Goal: Information Seeking & Learning: Learn about a topic

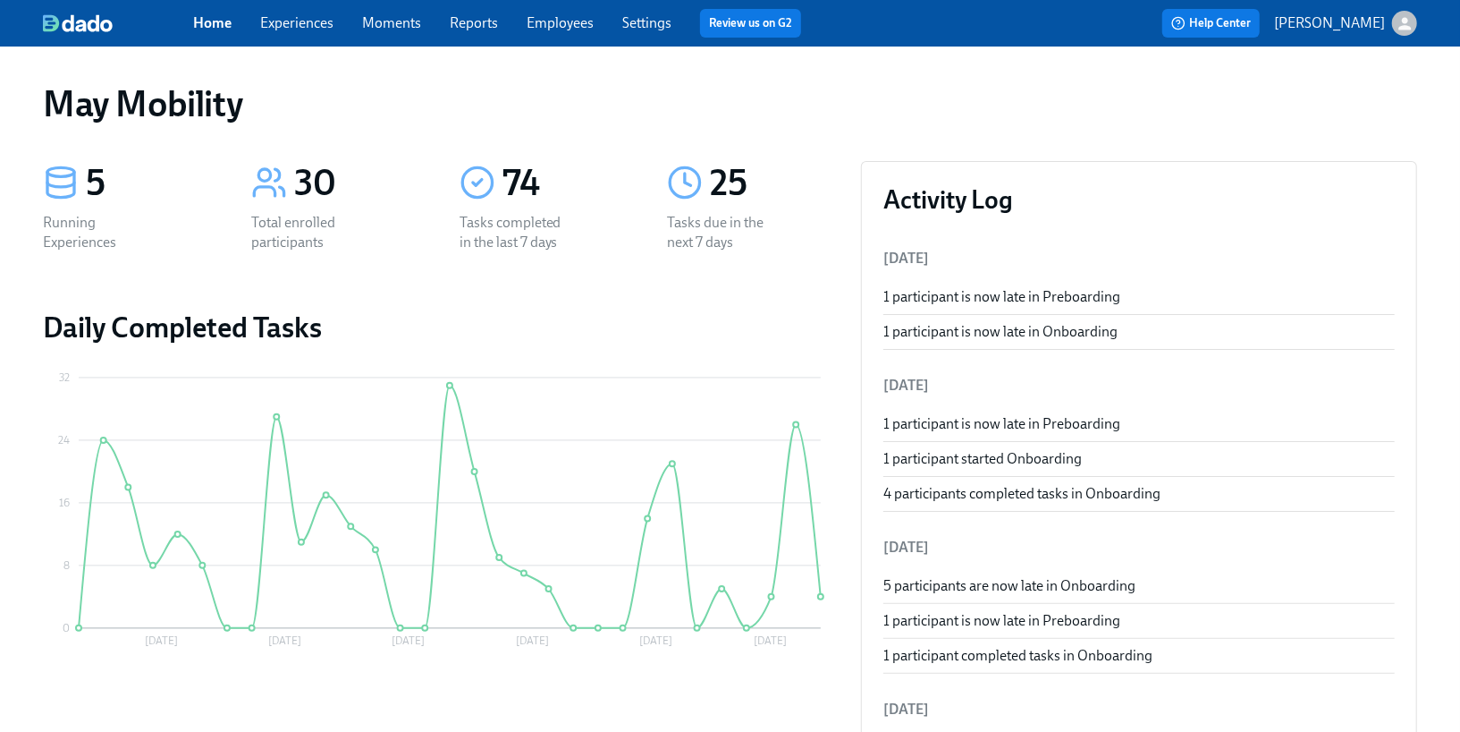
click at [309, 25] on link "Experiences" at bounding box center [296, 22] width 73 height 17
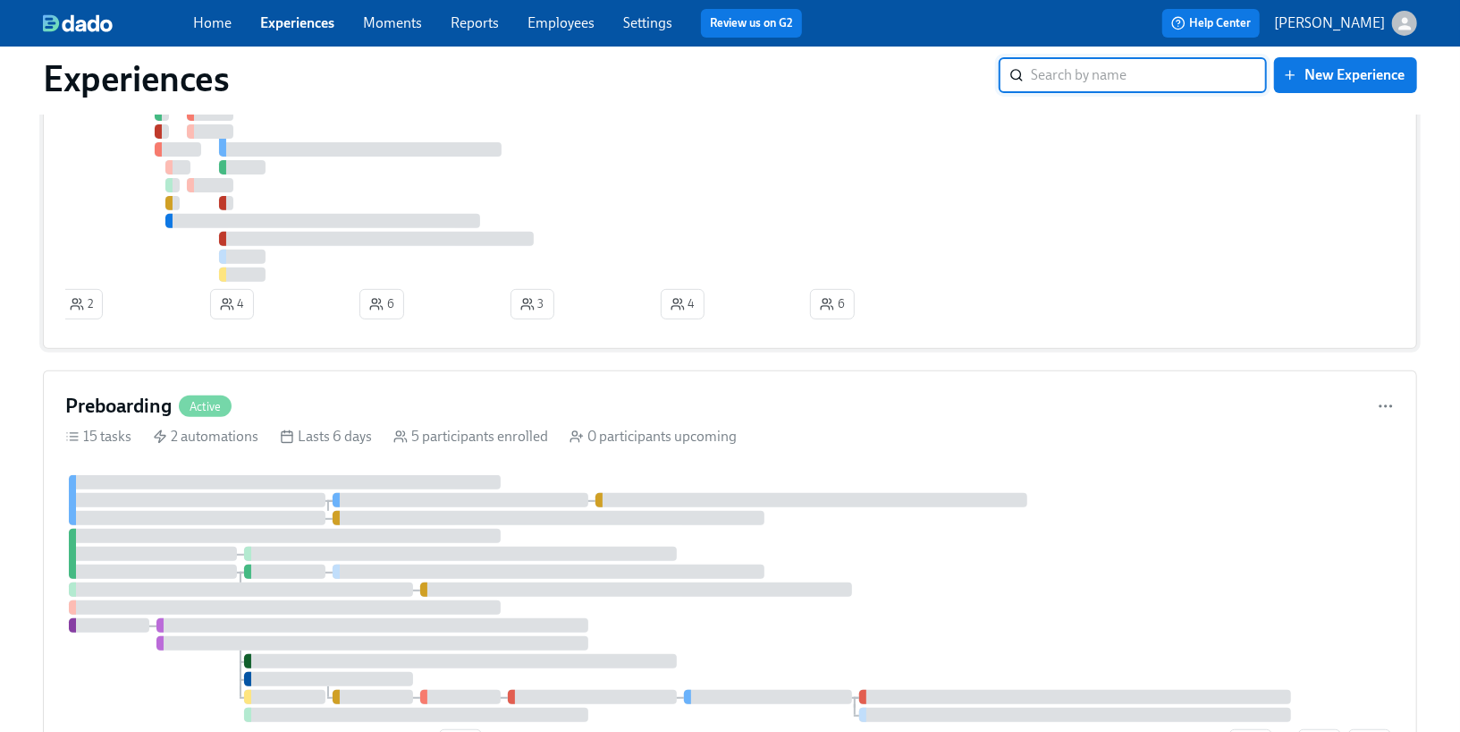
scroll to position [633, 0]
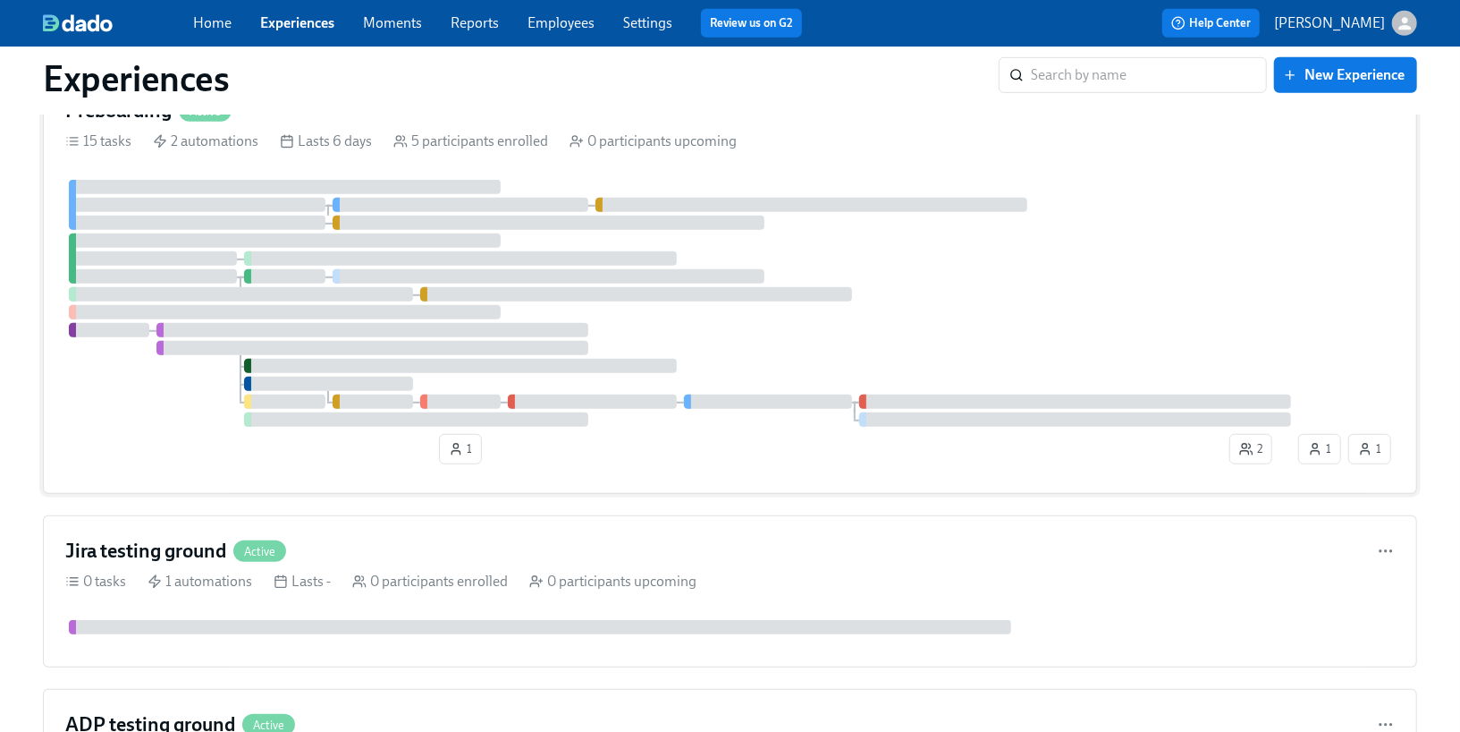
click at [361, 331] on div at bounding box center [373, 330] width 432 height 14
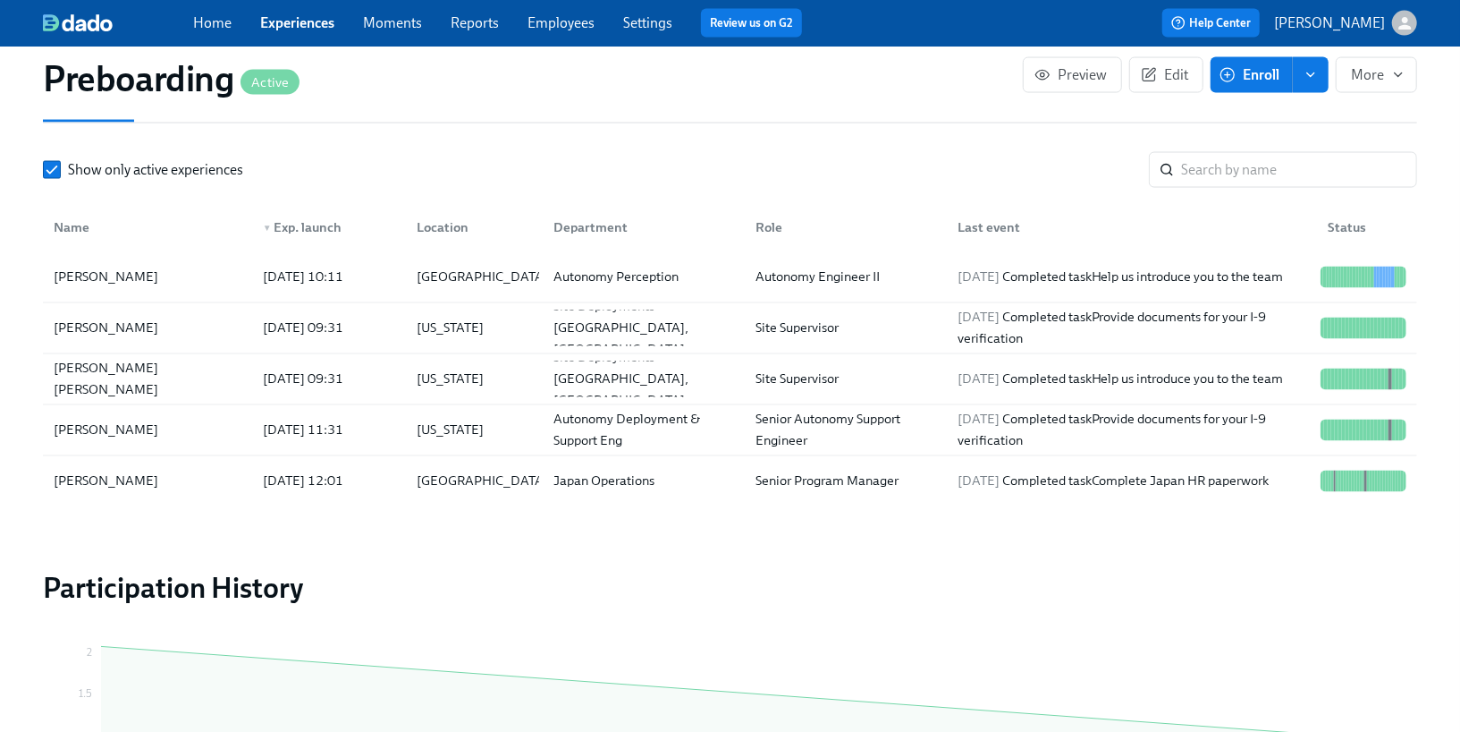
scroll to position [1918, 0]
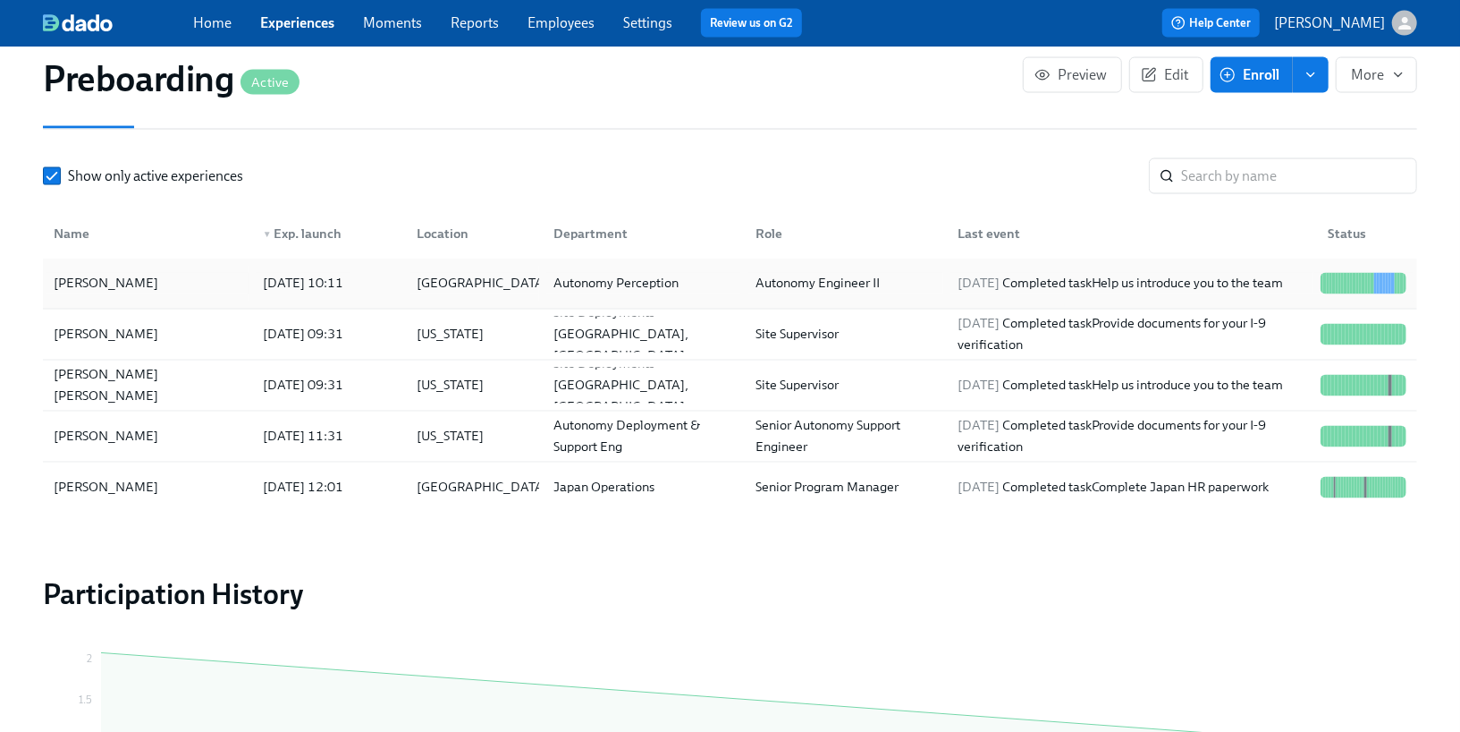
click at [351, 292] on div "[DATE] 10:11" at bounding box center [303, 283] width 95 height 21
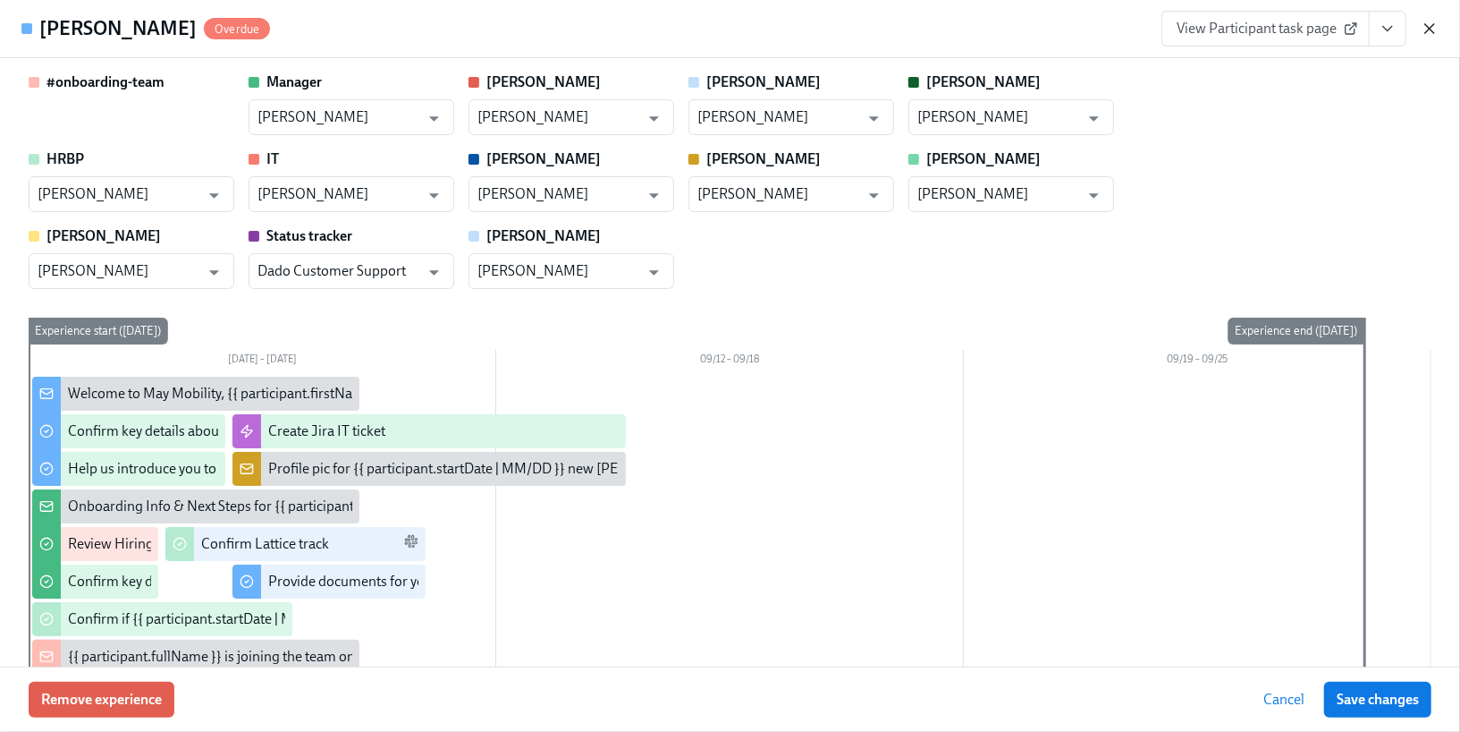
click at [1422, 35] on icon "button" at bounding box center [1430, 29] width 18 height 18
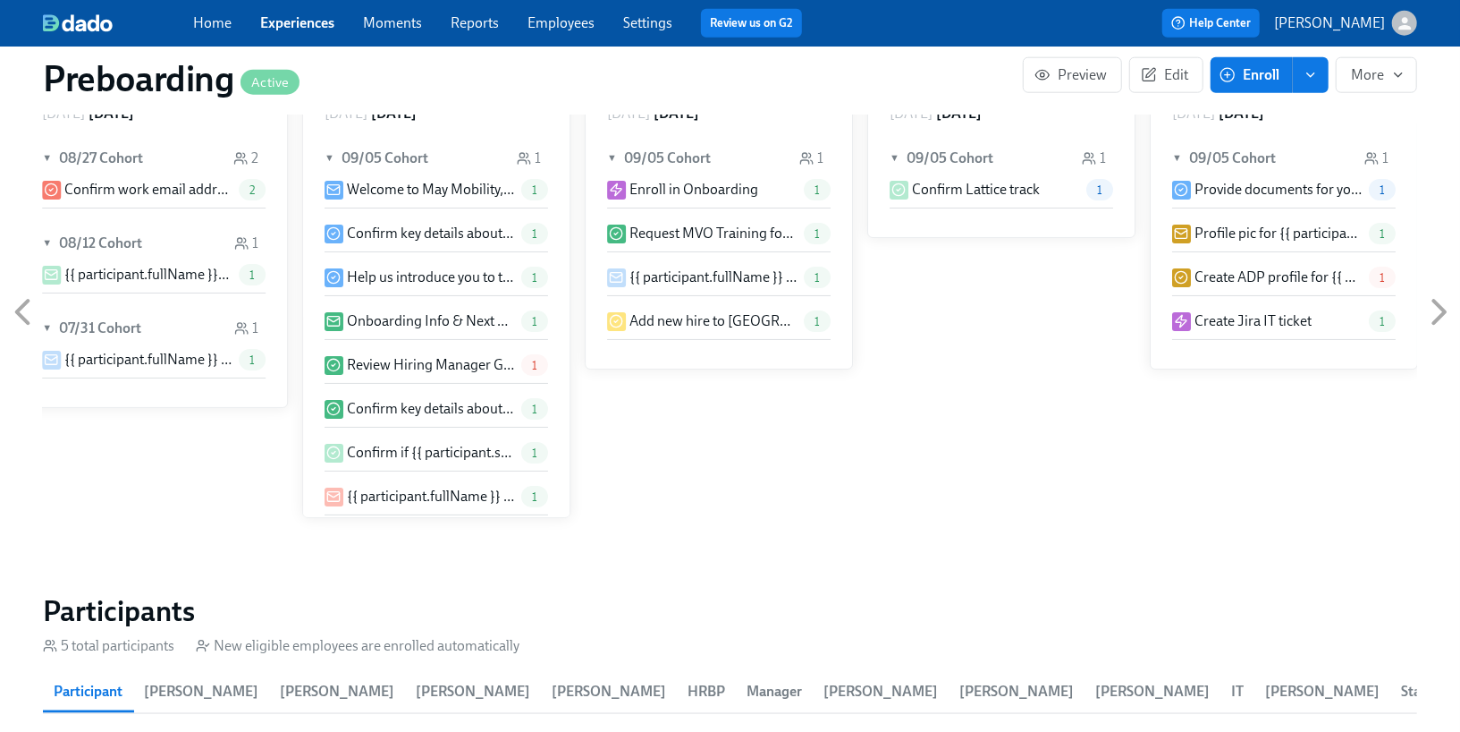
scroll to position [1279, 0]
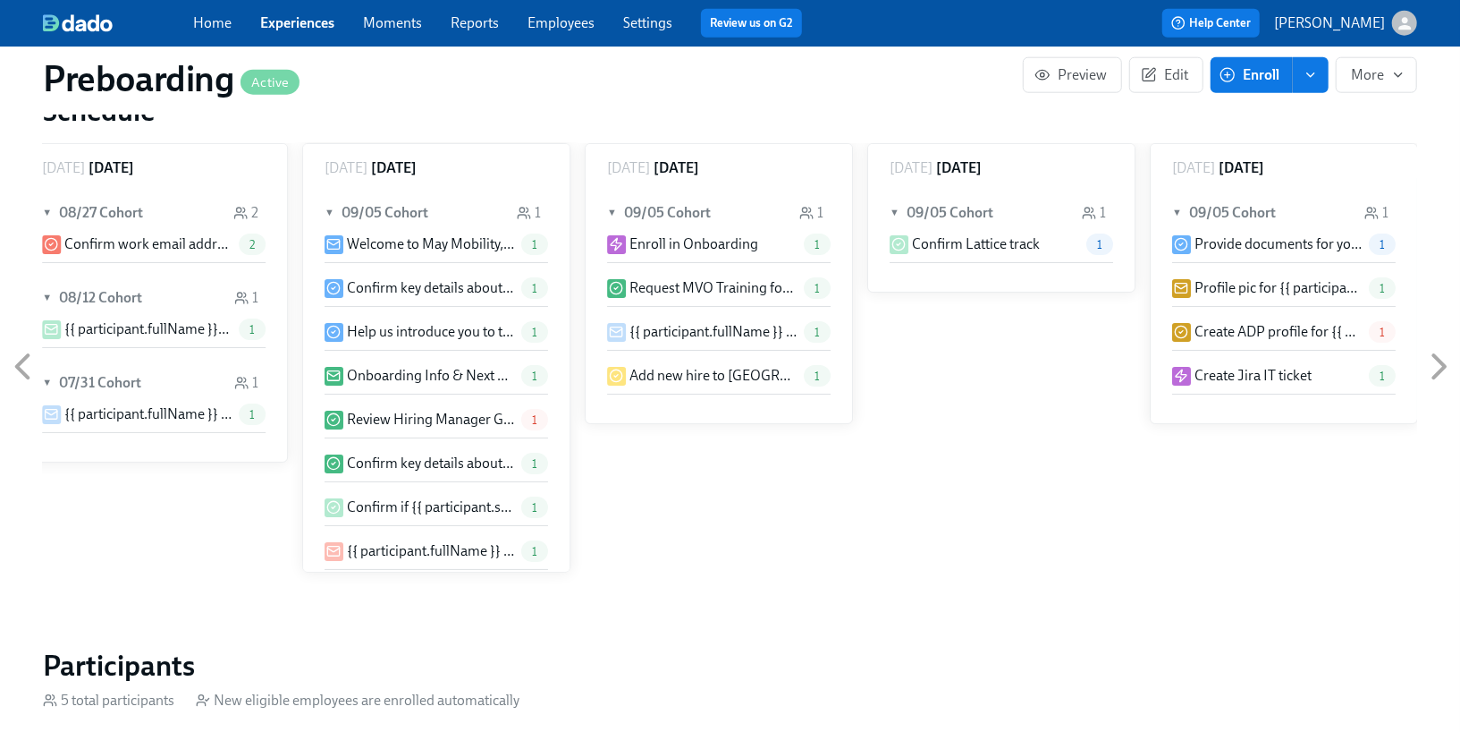
click at [538, 21] on link "Employees" at bounding box center [561, 22] width 67 height 17
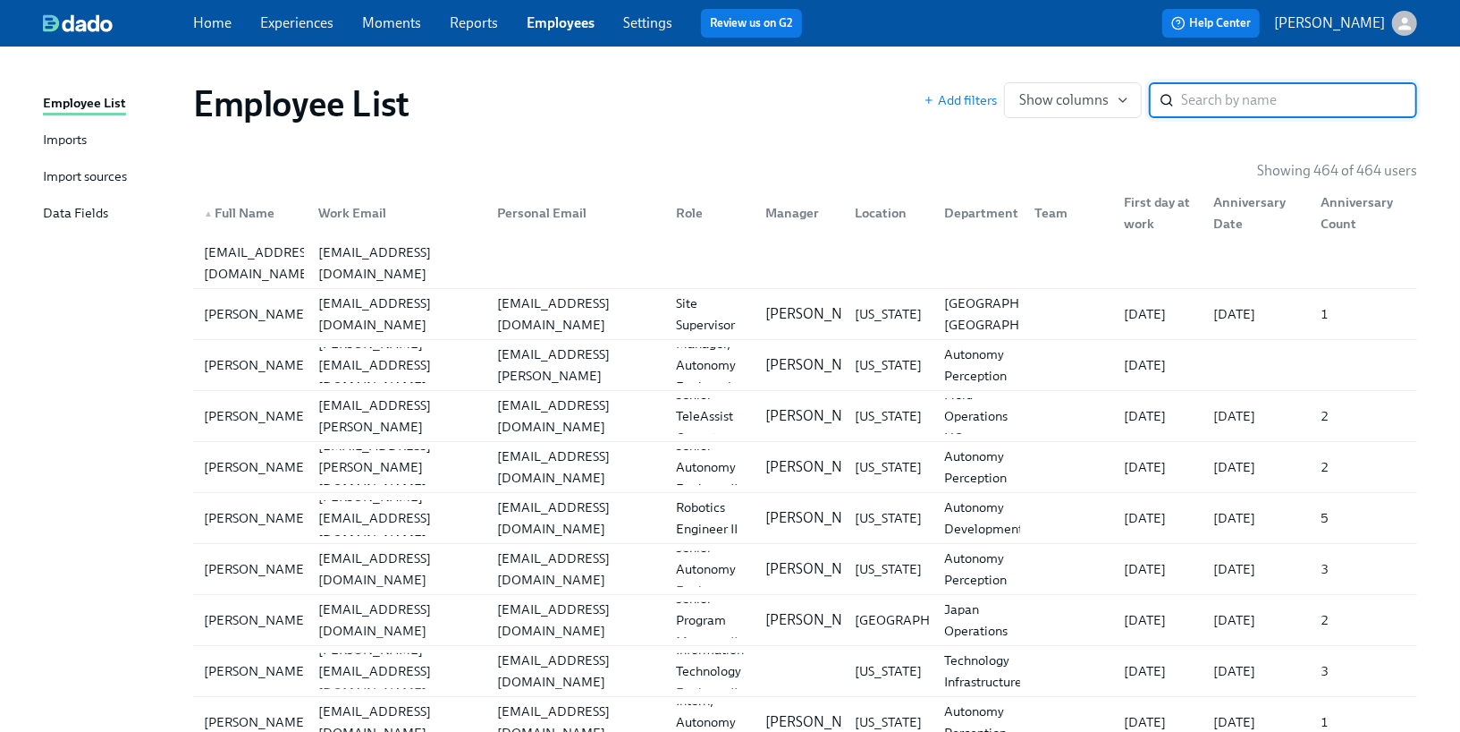
click at [312, 33] on div "Home Experiences Moments Reports Employees Settings Review us on G2" at bounding box center [504, 23] width 623 height 29
click at [296, 21] on link "Experiences" at bounding box center [296, 22] width 73 height 17
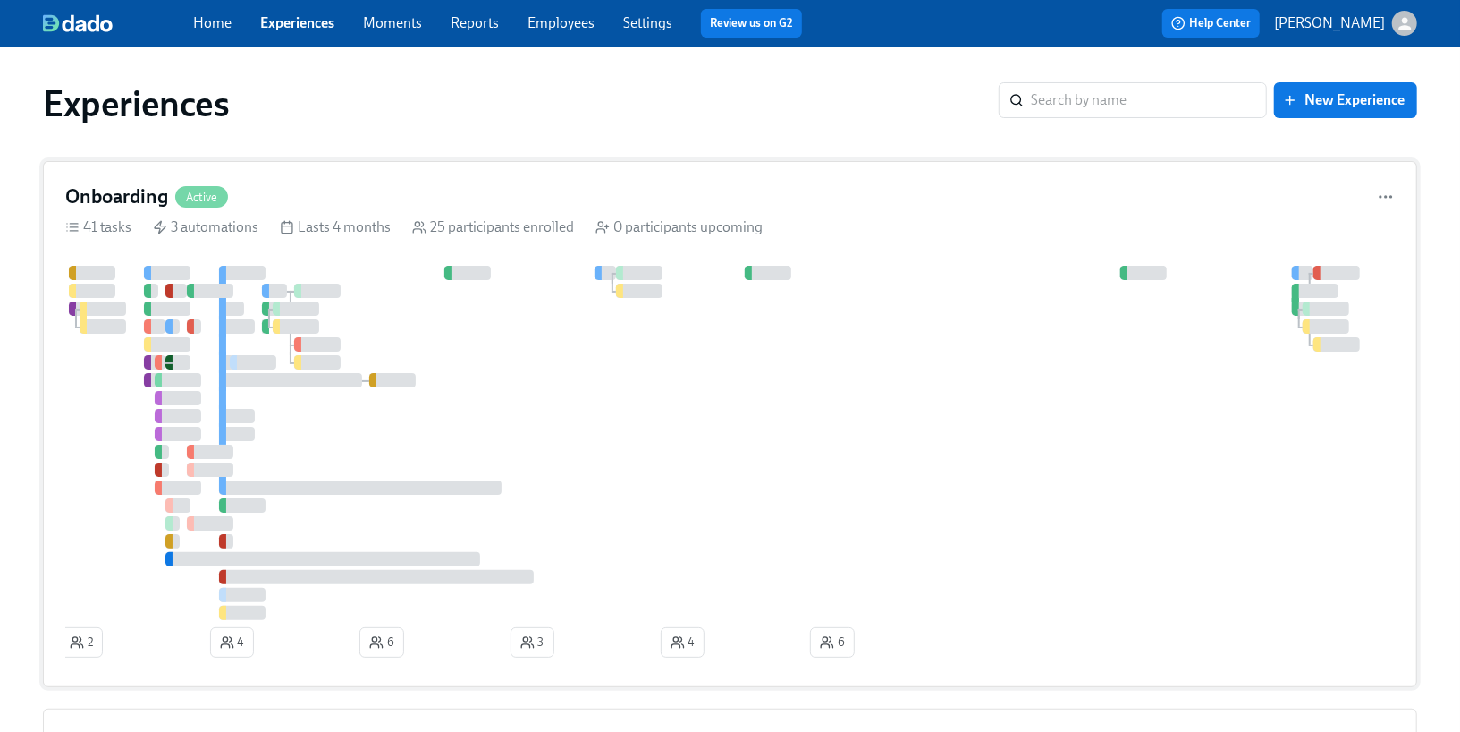
click at [282, 305] on div at bounding box center [296, 308] width 47 height 14
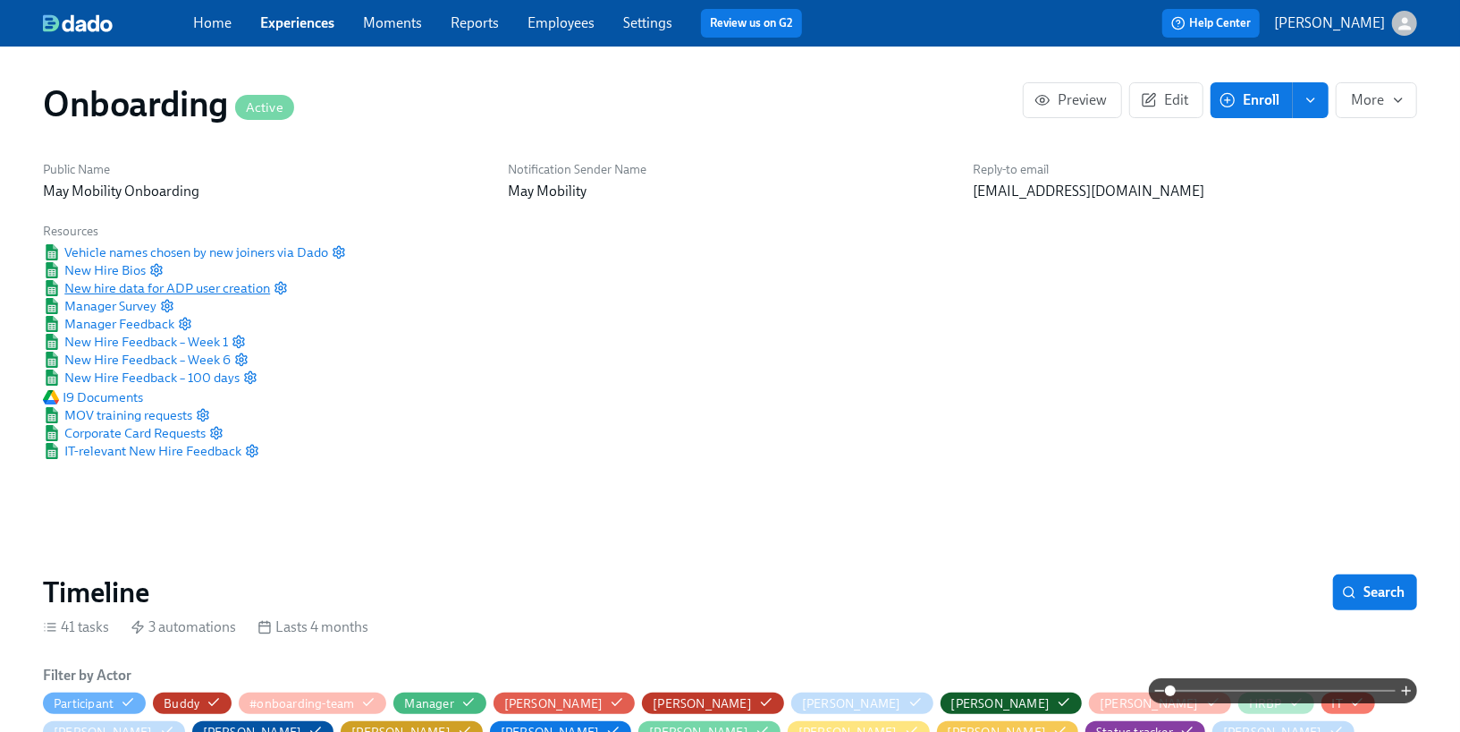
scroll to position [0, 10166]
click at [212, 290] on span "New hire data for ADP user creation" at bounding box center [156, 288] width 227 height 18
click at [316, 21] on link "Experiences" at bounding box center [297, 22] width 74 height 17
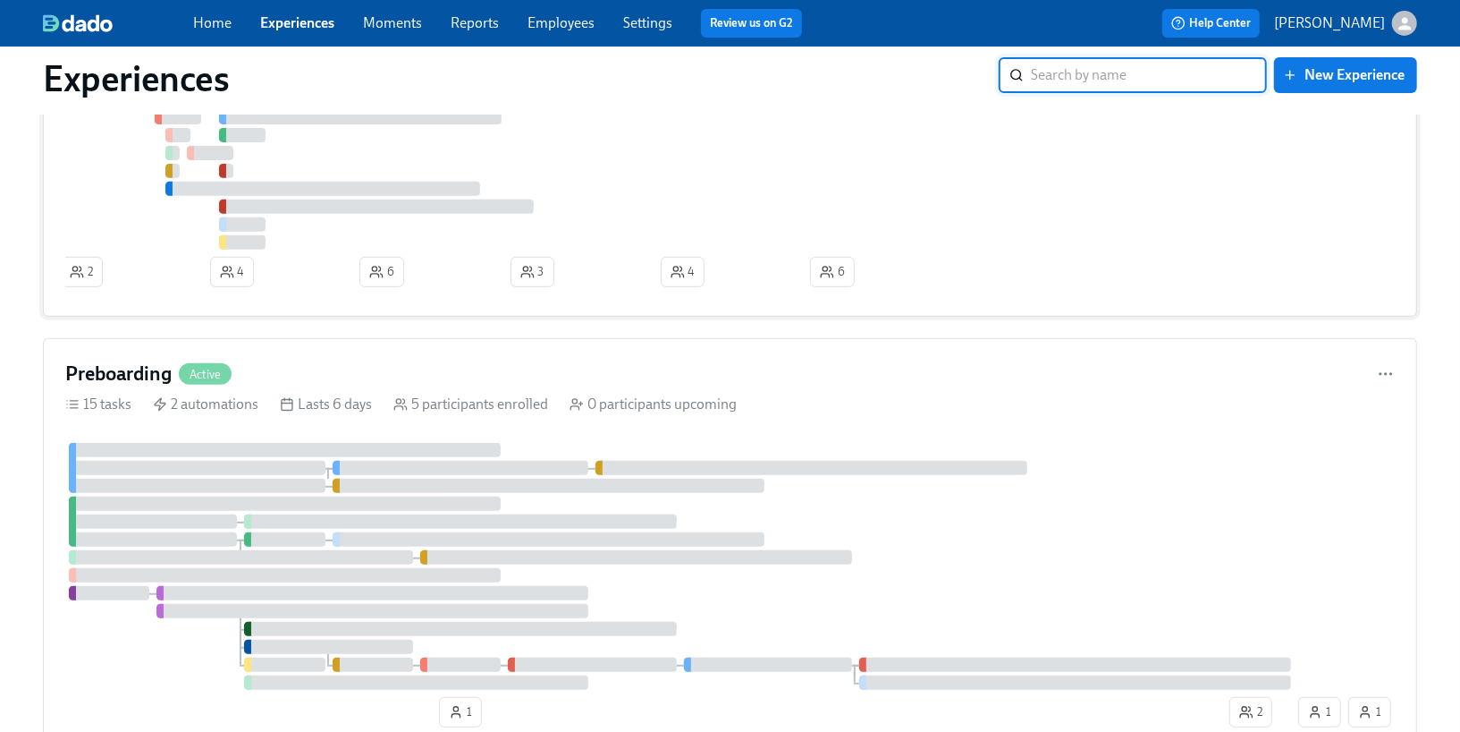
scroll to position [376, 0]
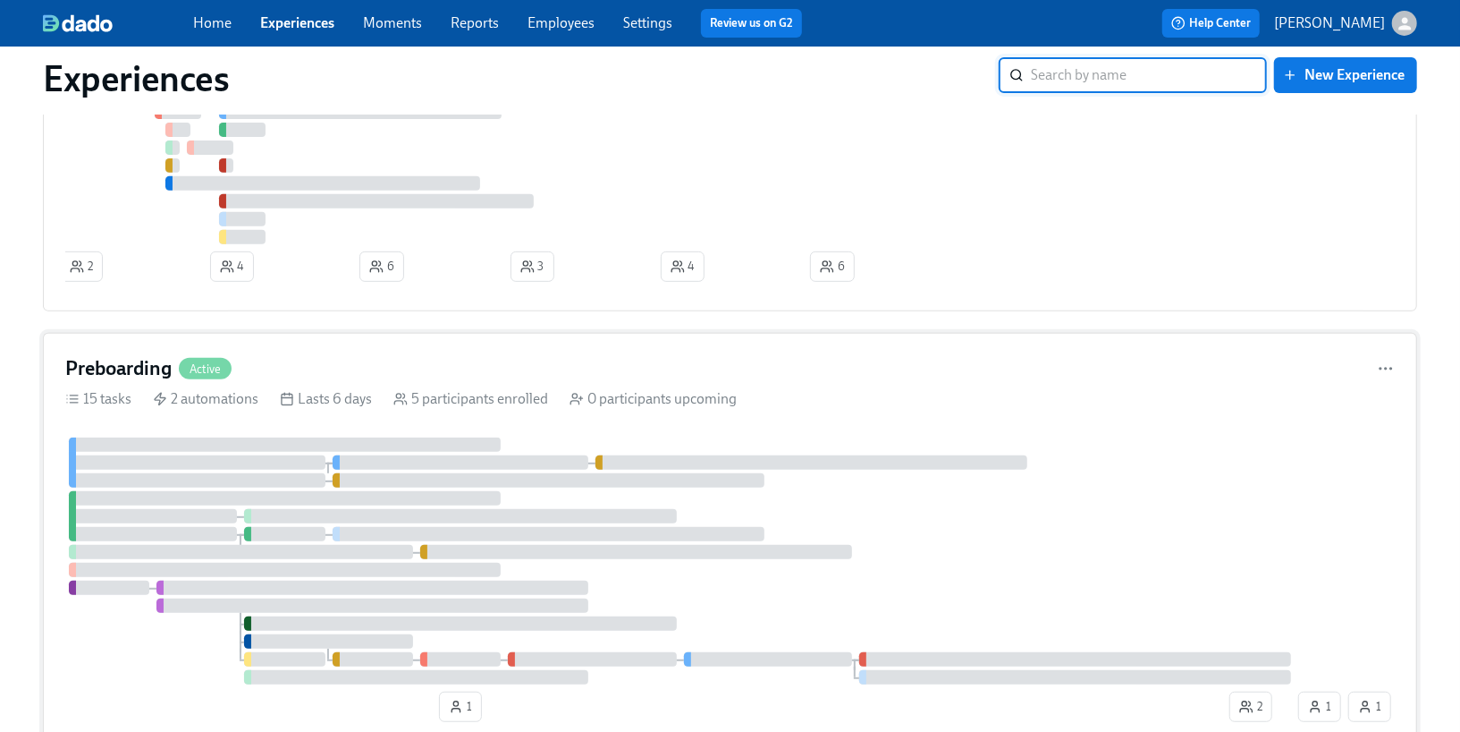
click at [307, 402] on div "Lasts 6 days" at bounding box center [326, 399] width 92 height 20
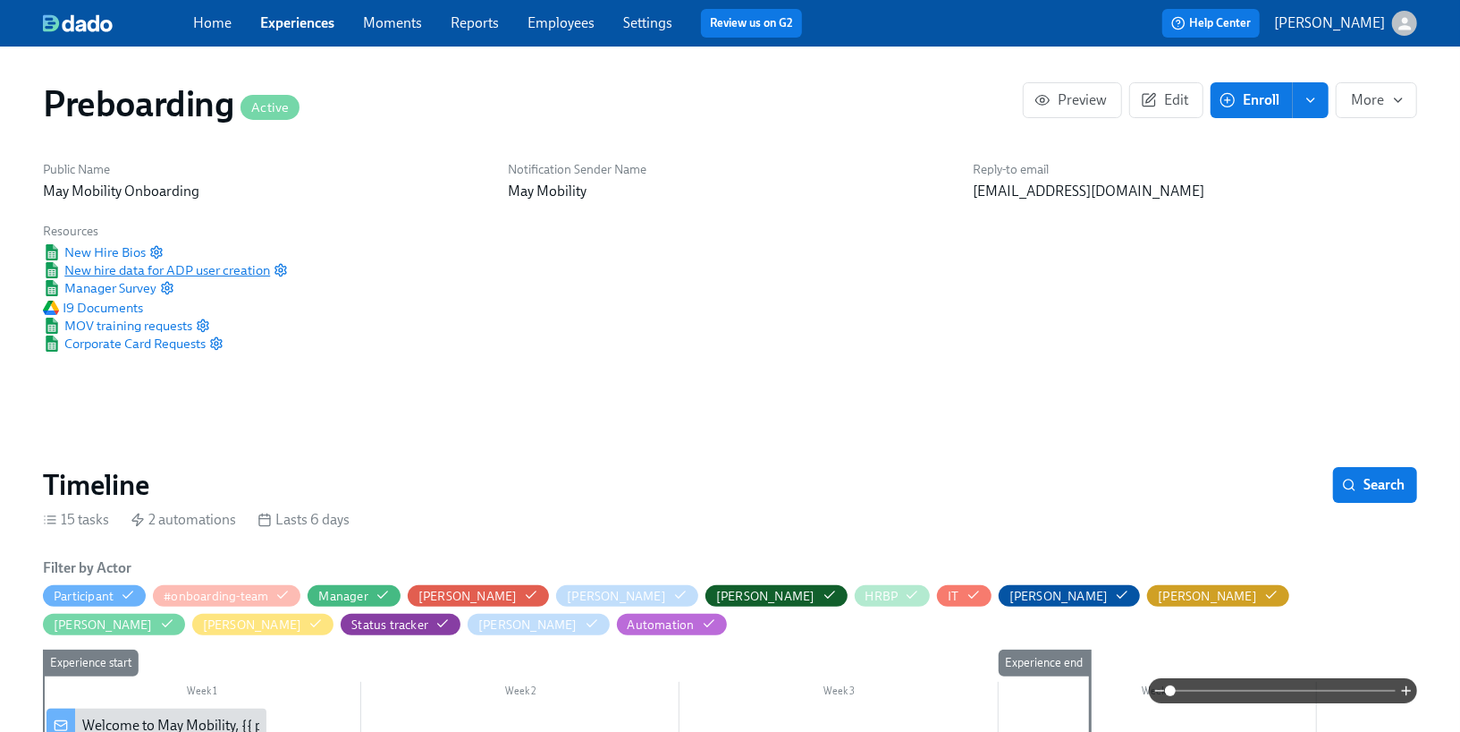
scroll to position [0, 3404]
click at [212, 275] on span "New hire data for ADP user creation" at bounding box center [156, 270] width 227 height 18
